Goal: Communication & Community: Answer question/provide support

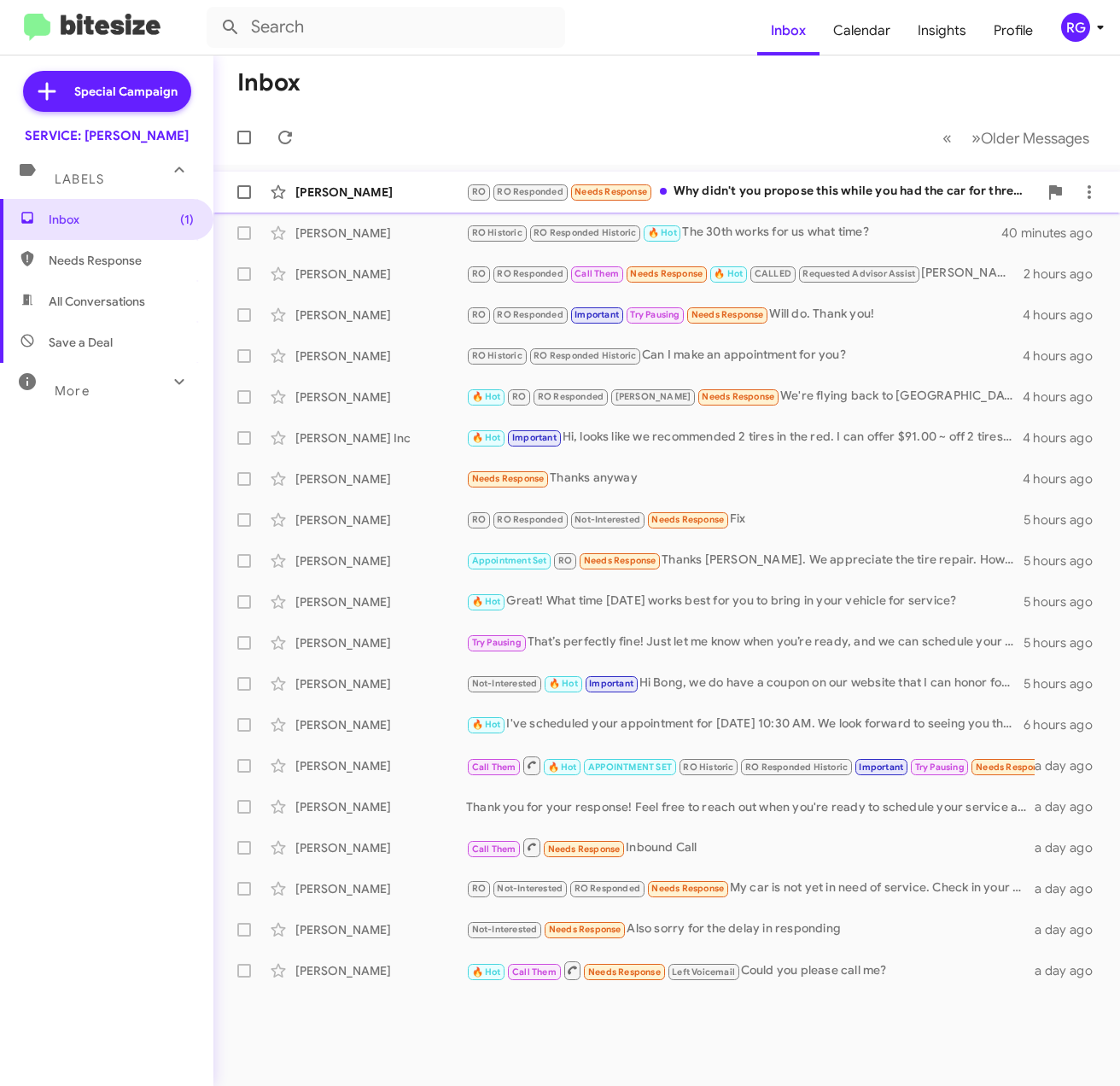
click at [526, 191] on span "RO Responded" at bounding box center [530, 192] width 66 height 11
